Goal: Task Accomplishment & Management: Use online tool/utility

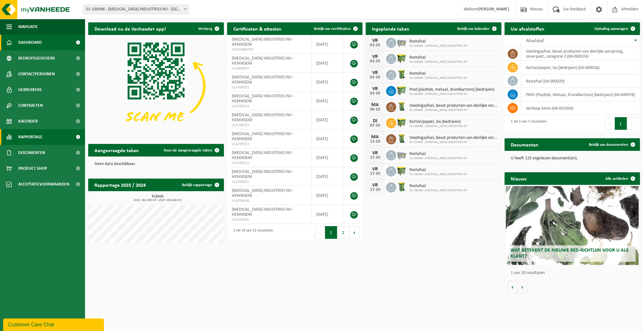
click at [37, 135] on span "Rapportage" at bounding box center [30, 137] width 24 height 16
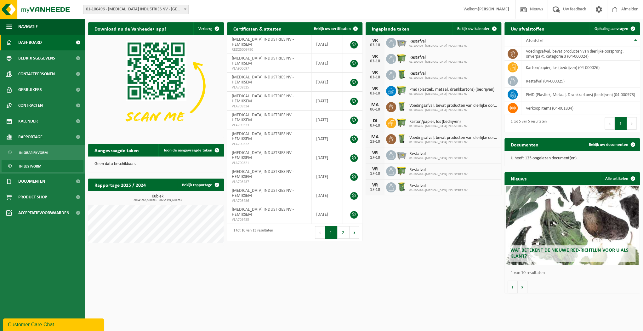
click at [31, 162] on span "In lijstvorm" at bounding box center [30, 166] width 22 height 12
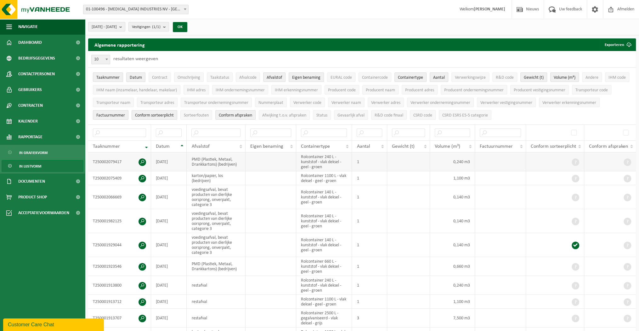
click at [326, 162] on td "Rolcontainer 240 L - kunststof - vlak deksel - geel - groen" at bounding box center [324, 161] width 56 height 19
click at [125, 27] on b "submit" at bounding box center [122, 26] width 6 height 9
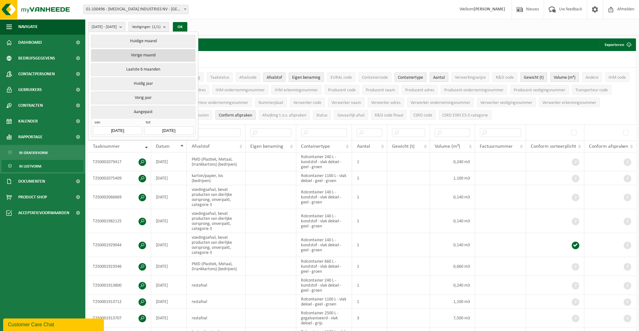
click at [147, 52] on button "Vorige maand" at bounding box center [143, 55] width 104 height 13
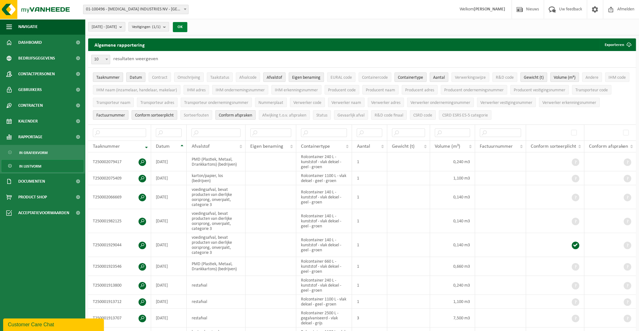
click at [187, 26] on button "OK" at bounding box center [180, 27] width 14 height 10
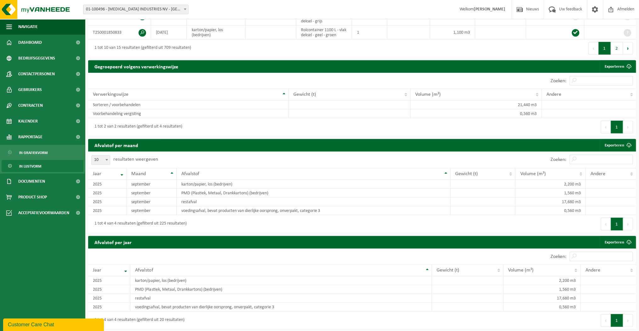
scroll to position [302, 0]
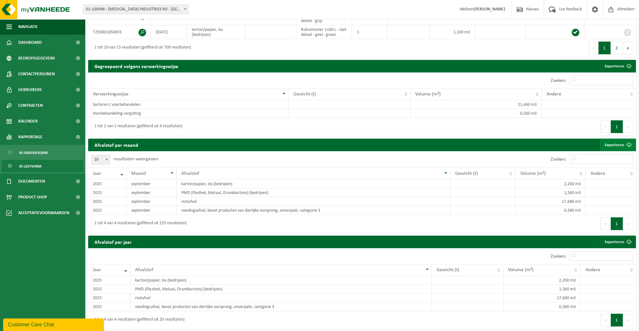
click at [623, 142] on span at bounding box center [629, 145] width 13 height 13
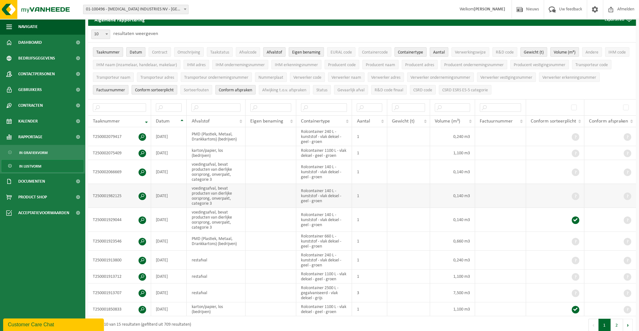
scroll to position [0, 0]
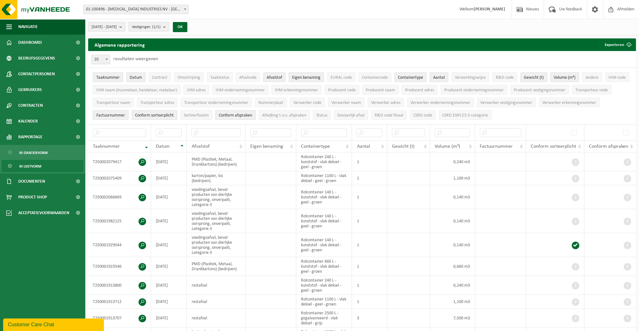
click at [125, 26] on button "[DATE] - [DATE]" at bounding box center [106, 26] width 37 height 9
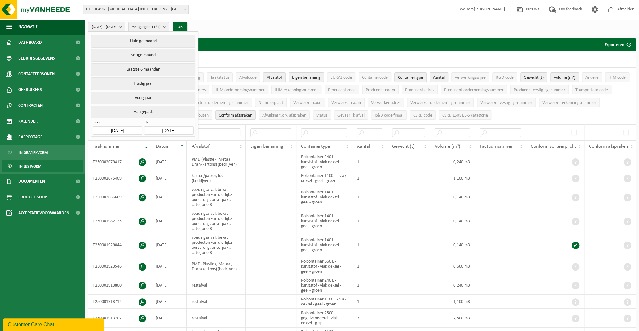
click at [132, 128] on input "[DATE]" at bounding box center [117, 130] width 49 height 9
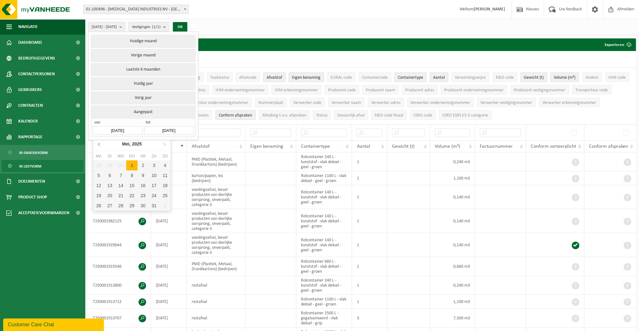
click at [97, 144] on icon at bounding box center [99, 144] width 10 height 10
drag, startPoint x: 121, startPoint y: 160, endPoint x: 127, endPoint y: 156, distance: 7.7
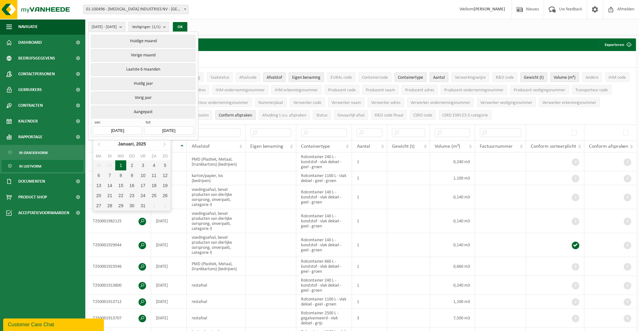
click at [121, 160] on div "1" at bounding box center [120, 165] width 11 height 10
type input "[DATE]"
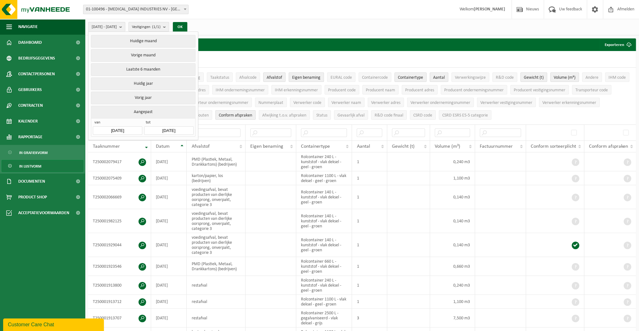
click at [178, 131] on input "[DATE]" at bounding box center [168, 130] width 49 height 9
click at [149, 146] on icon at bounding box center [151, 144] width 10 height 10
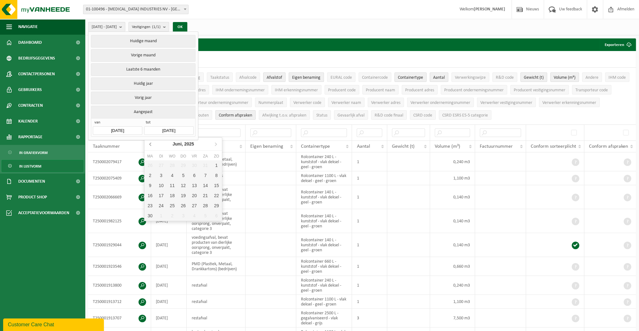
click at [149, 146] on icon at bounding box center [151, 144] width 10 height 10
click at [150, 145] on icon at bounding box center [151, 144] width 10 height 10
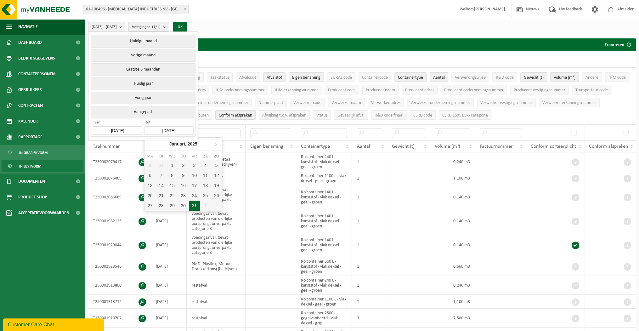
click at [194, 205] on div "31" at bounding box center [194, 206] width 11 height 10
type input "[DATE]"
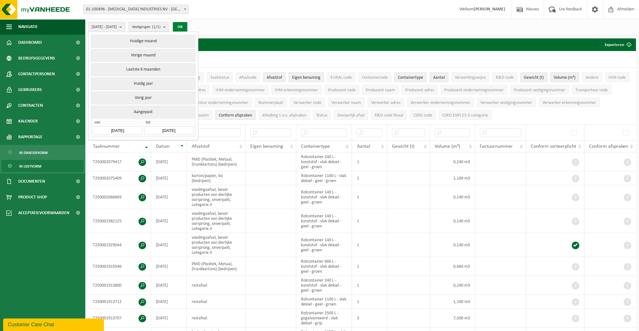
click at [187, 25] on button "OK" at bounding box center [180, 27] width 14 height 10
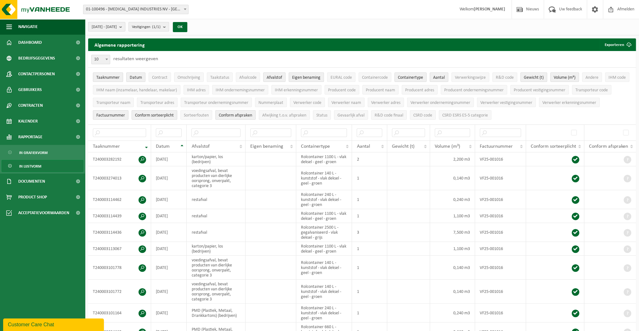
click at [125, 28] on b "submit" at bounding box center [122, 26] width 6 height 9
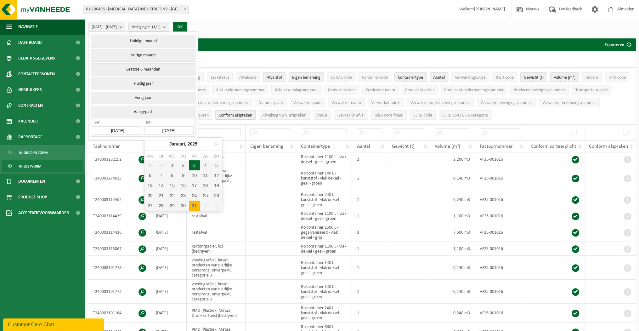
click at [180, 129] on input "[DATE]" at bounding box center [168, 130] width 49 height 9
click at [161, 82] on button "Huidig jaar" at bounding box center [143, 83] width 104 height 13
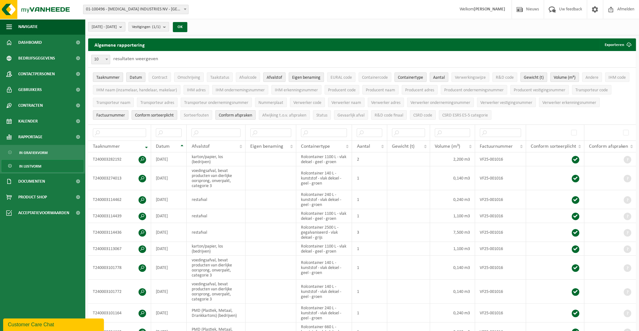
click at [125, 28] on b "submit" at bounding box center [122, 26] width 6 height 9
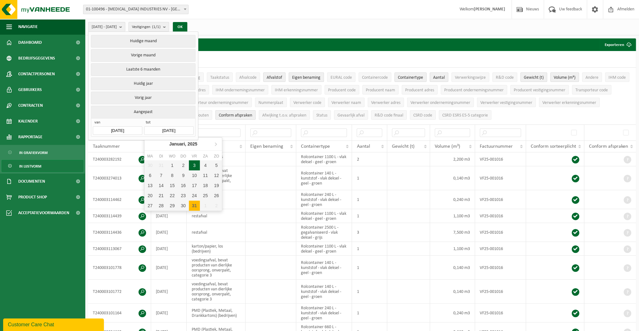
click at [170, 130] on input "[DATE]" at bounding box center [168, 130] width 49 height 9
click at [215, 146] on icon at bounding box center [216, 144] width 10 height 10
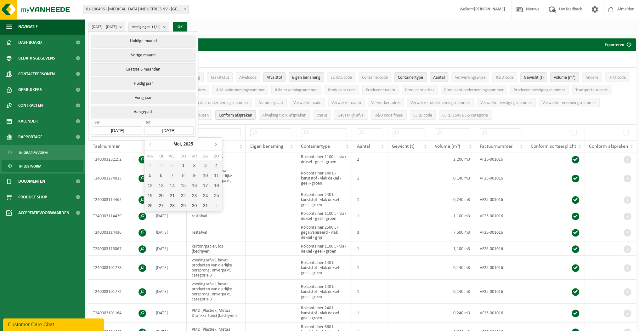
click at [215, 146] on icon at bounding box center [216, 144] width 10 height 10
click at [159, 203] on div "30" at bounding box center [161, 206] width 11 height 10
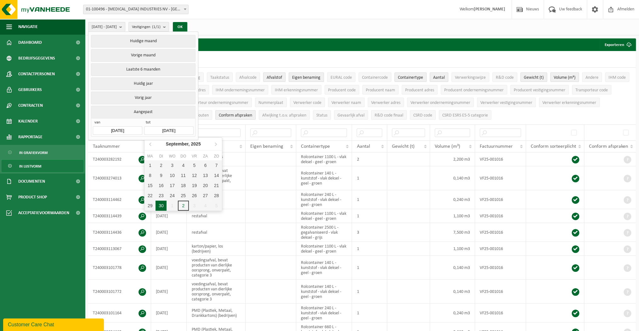
type input "[DATE]"
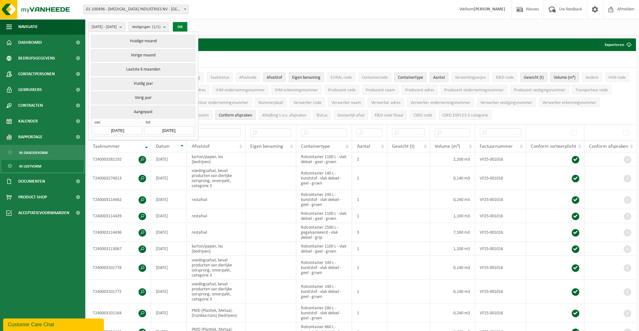
click at [187, 26] on button "OK" at bounding box center [180, 27] width 14 height 10
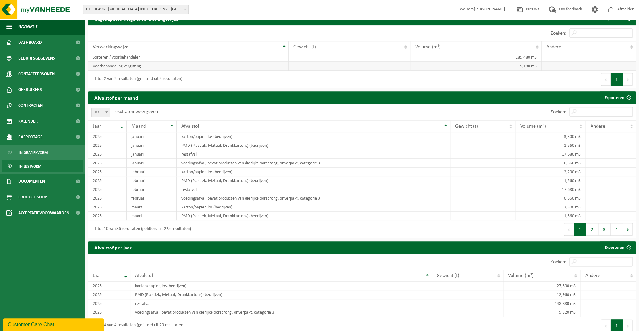
scroll to position [353, 0]
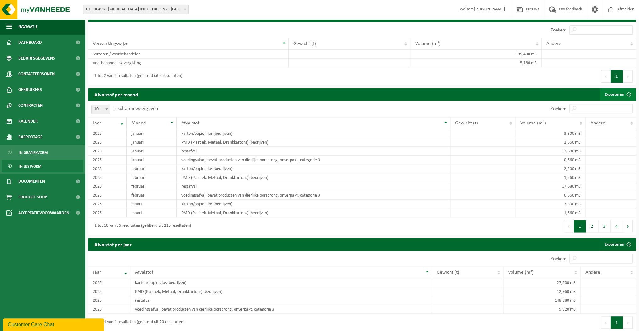
click at [611, 92] on link "Exporteren" at bounding box center [618, 94] width 36 height 13
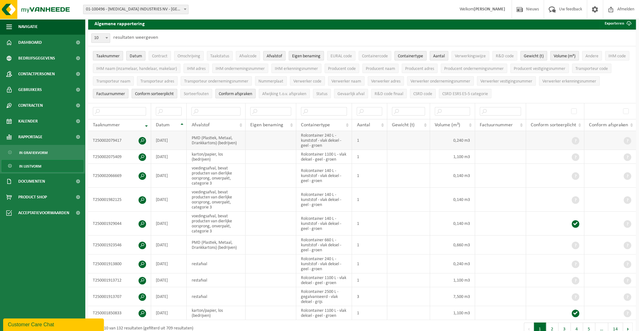
scroll to position [0, 0]
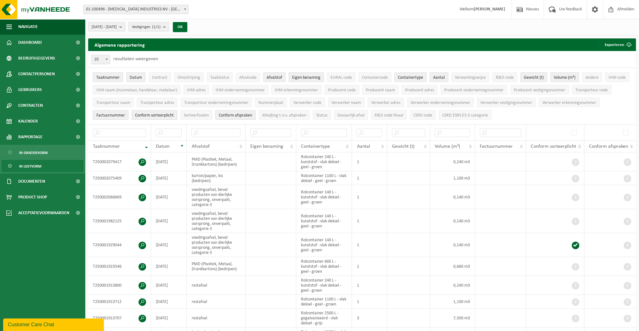
click at [106, 58] on span at bounding box center [107, 59] width 6 height 8
select select "100"
click at [610, 43] on button "Exporteren" at bounding box center [618, 44] width 36 height 13
click at [392, 20] on div "[DATE] - [DATE] Huidige maand Vorige maand Laatste 6 maanden Huidig jaar Vorig …" at bounding box center [362, 27] width 554 height 16
click at [396, 28] on div "[DATE] - [DATE] Huidige maand Vorige maand Laatste 6 maanden Huidig jaar Vorig …" at bounding box center [362, 27] width 554 height 16
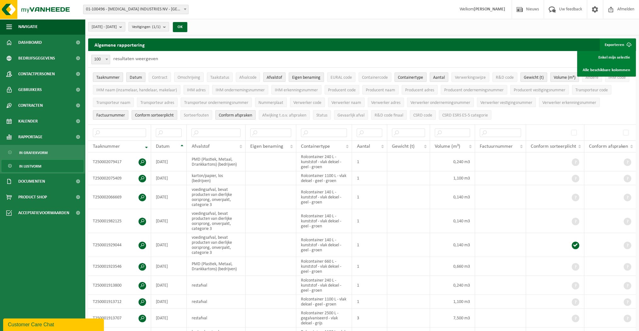
click at [620, 100] on ul "Taaknummer Datum Contract Omschrijving Taakstatus Afvalcode Afvalstof Eigen ben…" at bounding box center [362, 96] width 548 height 57
click at [624, 112] on ul "Taaknummer Datum Contract Omschrijving Taakstatus Afvalcode Afvalstof Eigen ben…" at bounding box center [362, 96] width 548 height 57
click at [617, 45] on button "Exporteren" at bounding box center [618, 44] width 36 height 13
click at [129, 88] on span "IHM naam (inzamelaar, handelaar, makelaar)" at bounding box center [136, 90] width 81 height 5
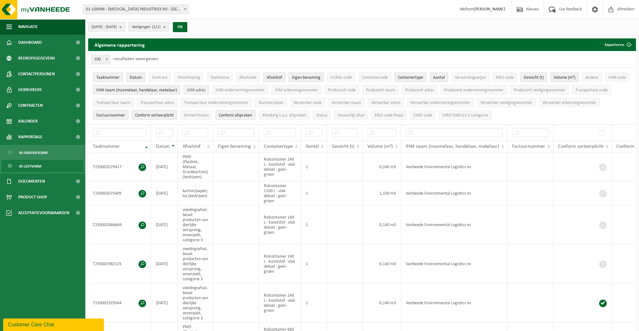
click at [192, 91] on span "IHM adres" at bounding box center [196, 90] width 19 height 5
click at [236, 89] on span "IHM ondernemingsnummer" at bounding box center [240, 90] width 49 height 5
click at [337, 80] on span "EURAL code" at bounding box center [341, 77] width 21 height 5
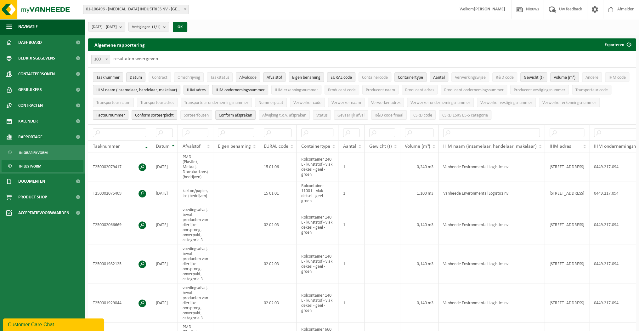
click at [252, 79] on span "Afvalcode" at bounding box center [247, 77] width 17 height 5
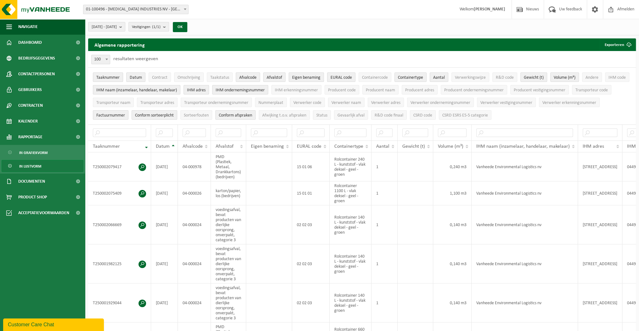
click at [253, 78] on span "Afvalcode" at bounding box center [247, 77] width 17 height 5
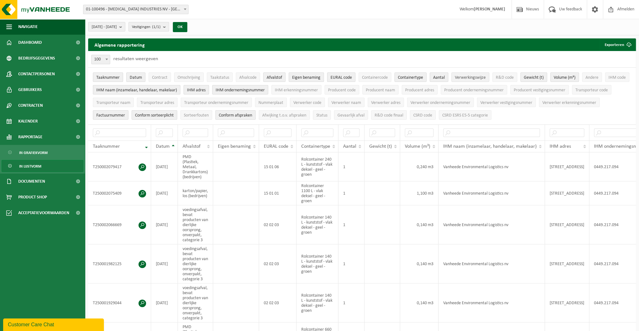
click at [473, 76] on span "Verwerkingswijze" at bounding box center [470, 77] width 31 height 5
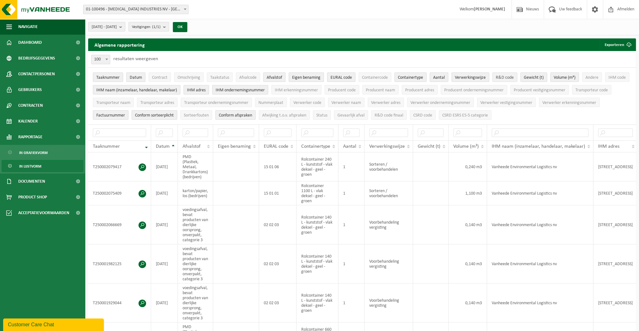
click at [505, 78] on span "R&D code" at bounding box center [505, 77] width 18 height 5
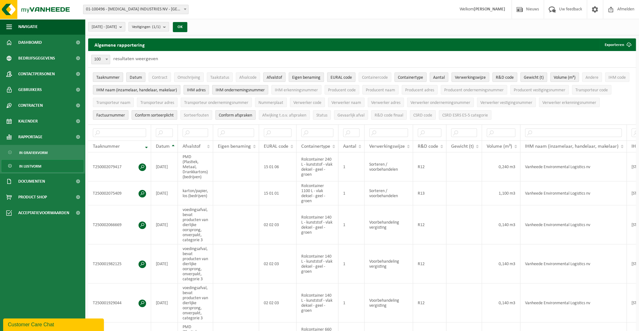
click at [114, 78] on span "Taaknummer" at bounding box center [107, 77] width 23 height 5
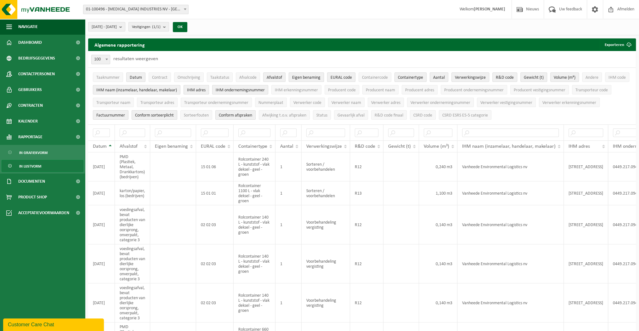
click at [304, 78] on span "Eigen benaming" at bounding box center [306, 77] width 28 height 5
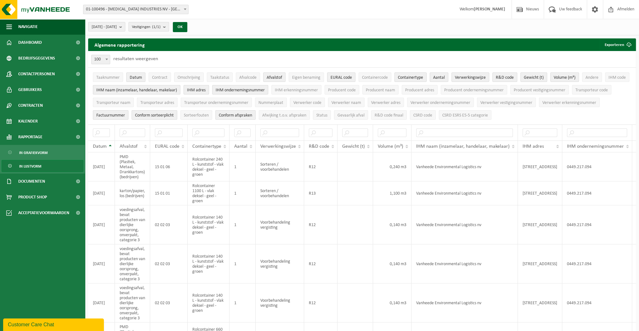
click at [413, 77] on span "Containertype" at bounding box center [410, 77] width 25 height 5
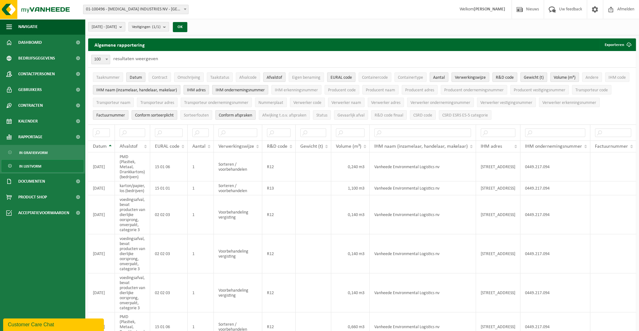
click at [438, 77] on span "Aantal" at bounding box center [439, 77] width 12 height 5
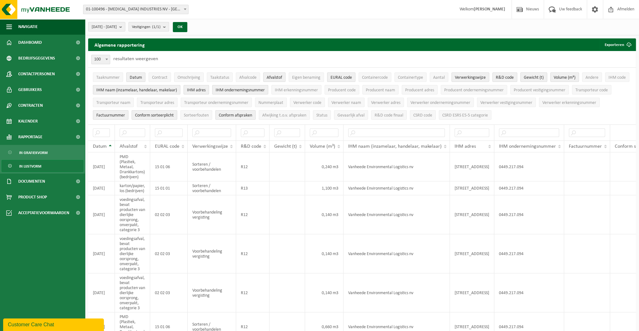
click at [529, 77] on span "Gewicht (t)" at bounding box center [534, 77] width 20 height 5
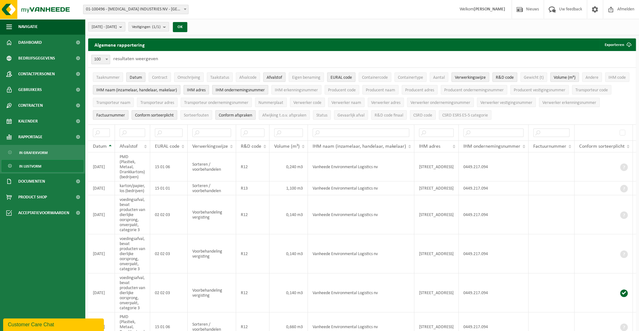
click at [114, 114] on span "Factuurnummer" at bounding box center [110, 115] width 29 height 5
click at [157, 115] on span "Conform sorteerplicht" at bounding box center [154, 115] width 39 height 5
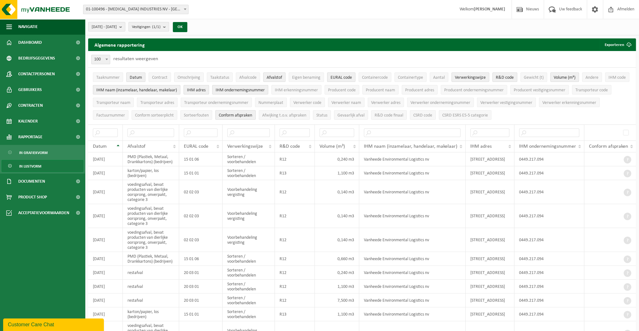
click at [229, 115] on span "Conform afspraken" at bounding box center [235, 115] width 33 height 5
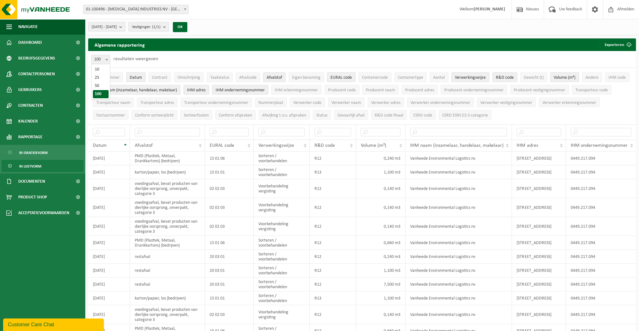
click at [109, 60] on span at bounding box center [107, 59] width 6 height 8
click at [277, 42] on div "Algemene rapportering Exporteren Enkel mijn selectie Alle beschikbare kolommen" at bounding box center [362, 44] width 548 height 13
click at [615, 45] on button "Exporteren" at bounding box center [618, 44] width 36 height 13
click at [618, 56] on link "Enkel mijn selectie" at bounding box center [606, 57] width 57 height 13
